Goal: Find specific page/section: Find specific page/section

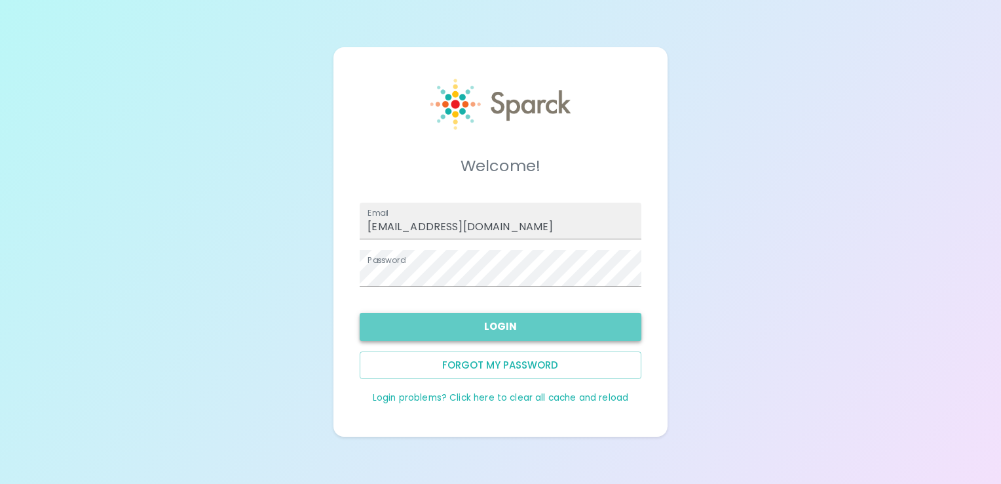
click at [480, 323] on button "Login" at bounding box center [500, 327] width 281 height 28
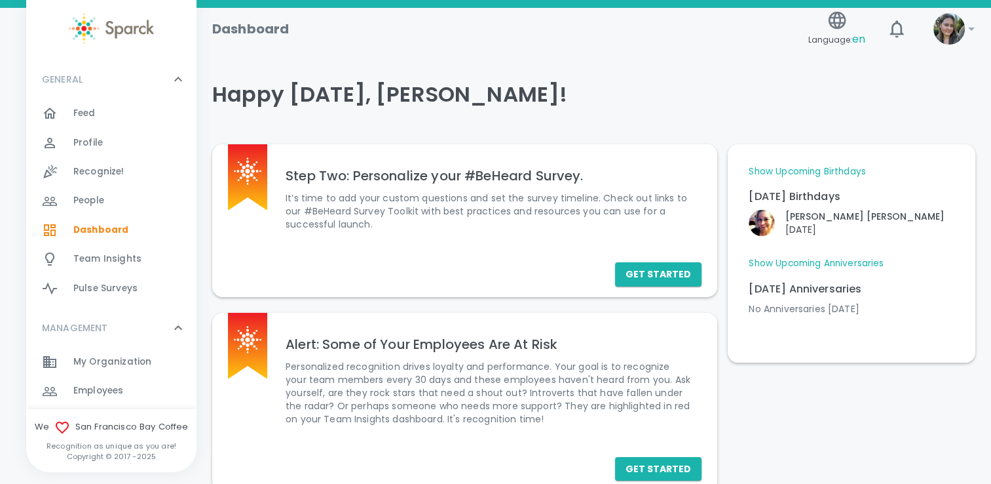
click at [99, 111] on div "Feed 0" at bounding box center [134, 113] width 123 height 18
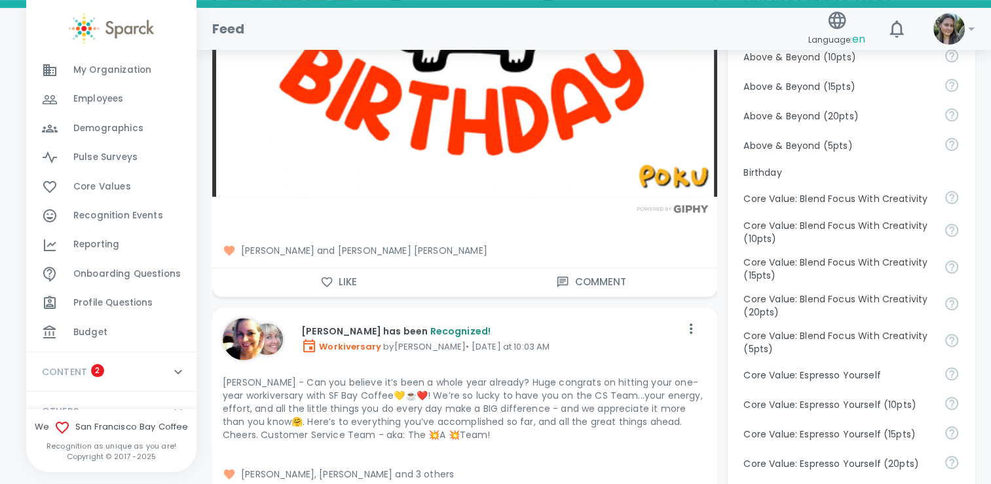
scroll to position [313, 0]
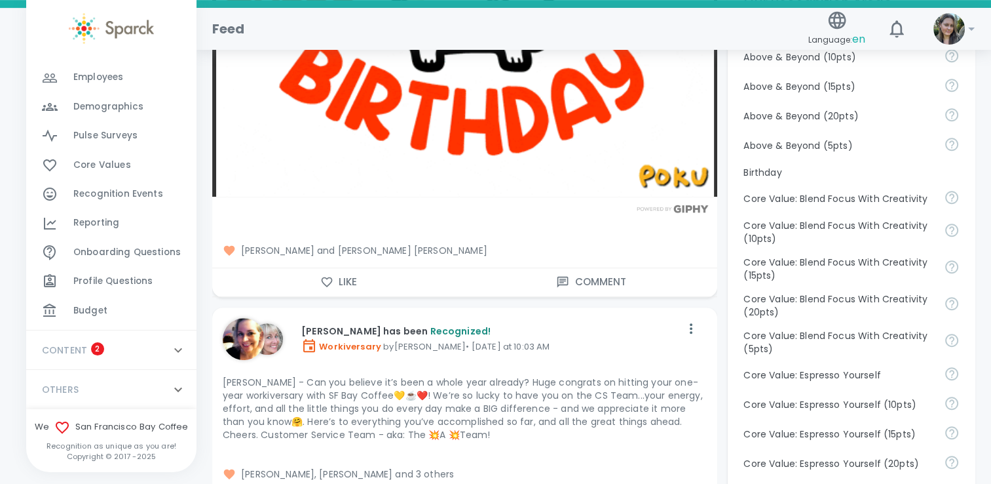
click at [91, 316] on span "Budget" at bounding box center [90, 310] width 34 height 13
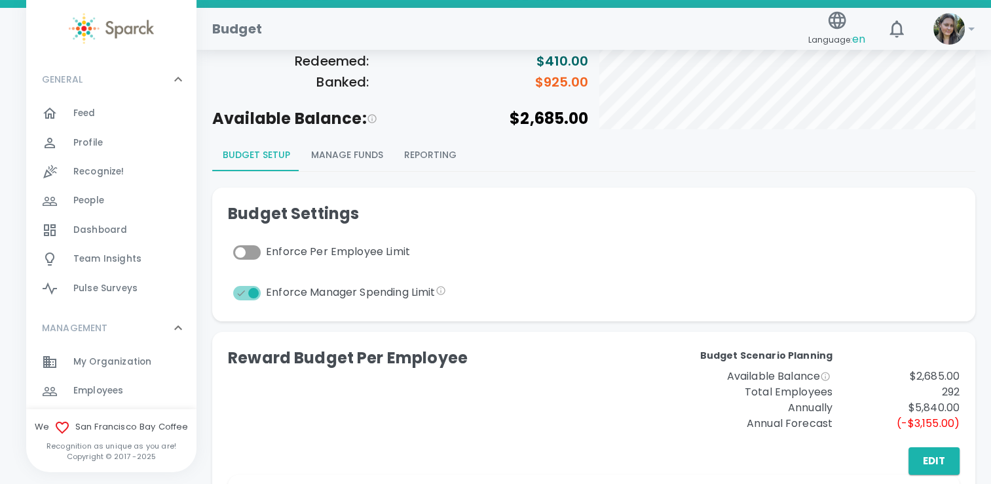
scroll to position [66, 0]
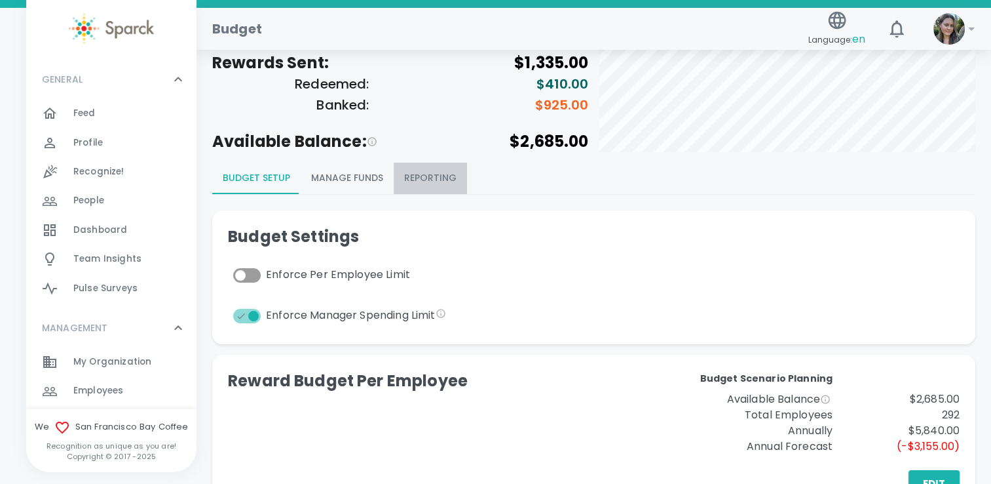
click at [433, 181] on button "Reporting" at bounding box center [430, 177] width 73 height 31
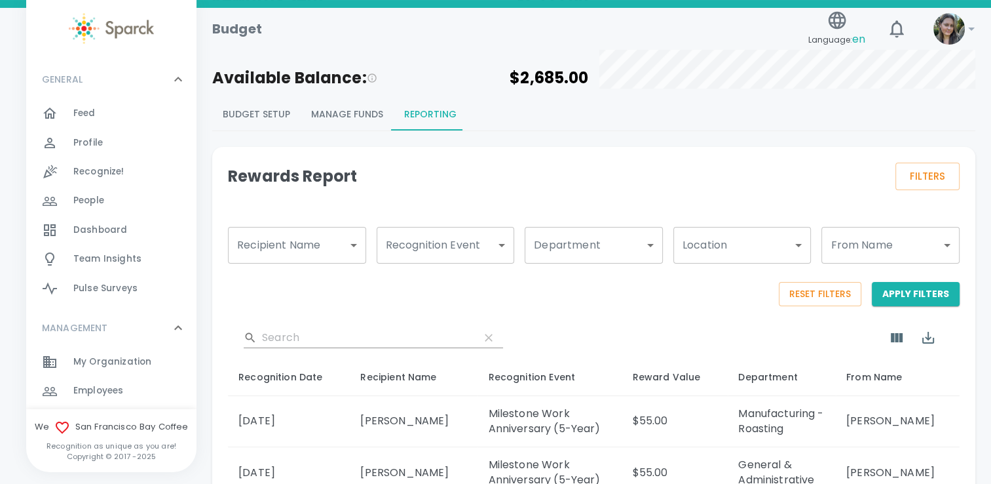
scroll to position [0, 0]
